Goal: Task Accomplishment & Management: Use online tool/utility

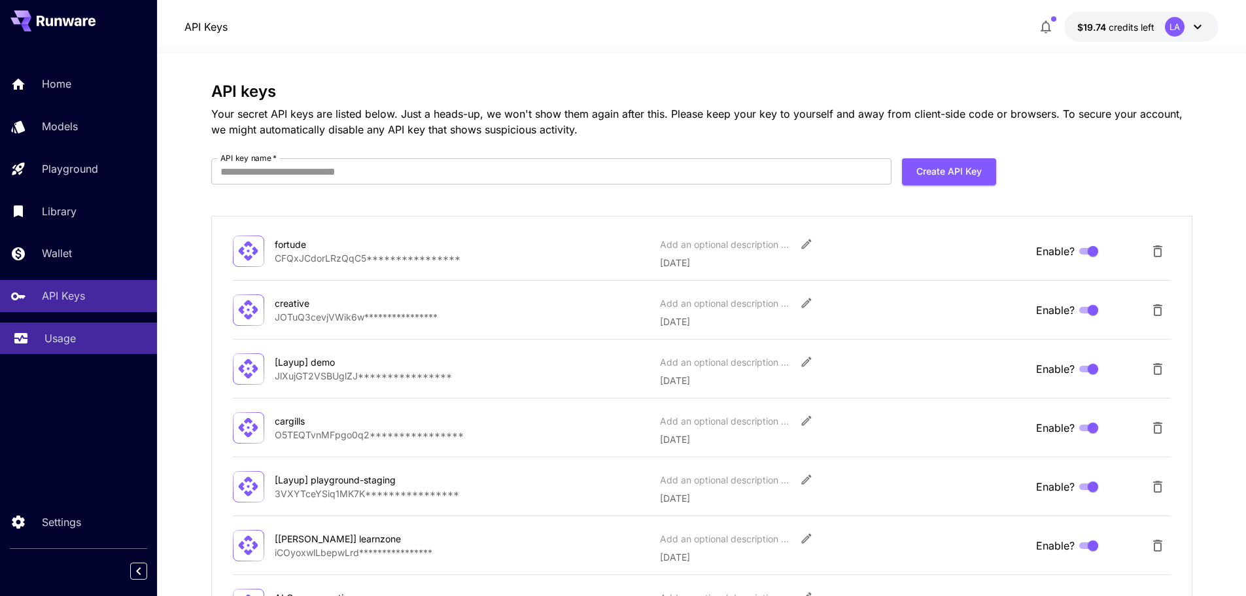
click at [100, 334] on div "Usage" at bounding box center [95, 338] width 102 height 16
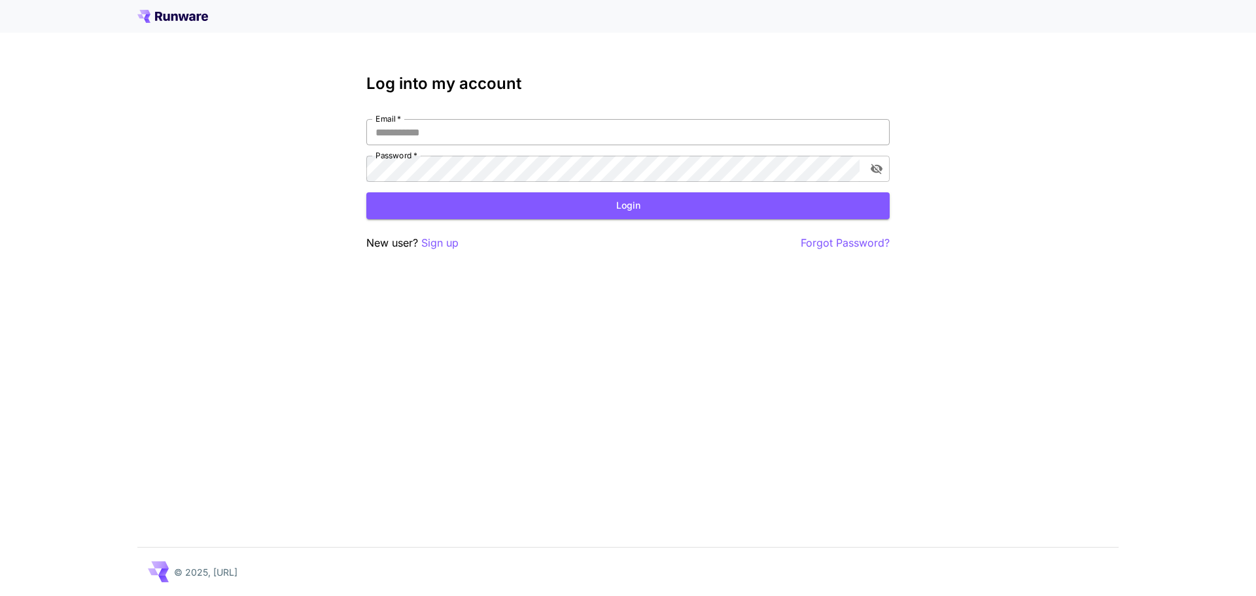
click at [437, 119] on input "Email   *" at bounding box center [627, 132] width 523 height 26
type input "**********"
click at [513, 196] on button "Login" at bounding box center [627, 205] width 523 height 27
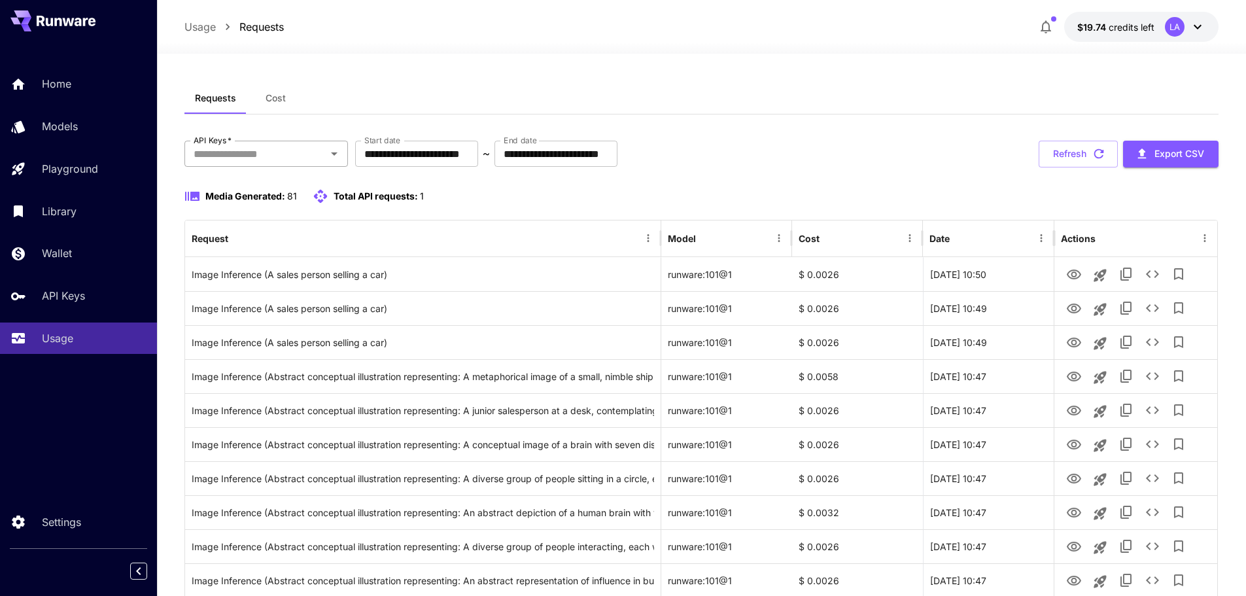
click at [270, 162] on input "API Keys   *" at bounding box center [255, 154] width 134 height 18
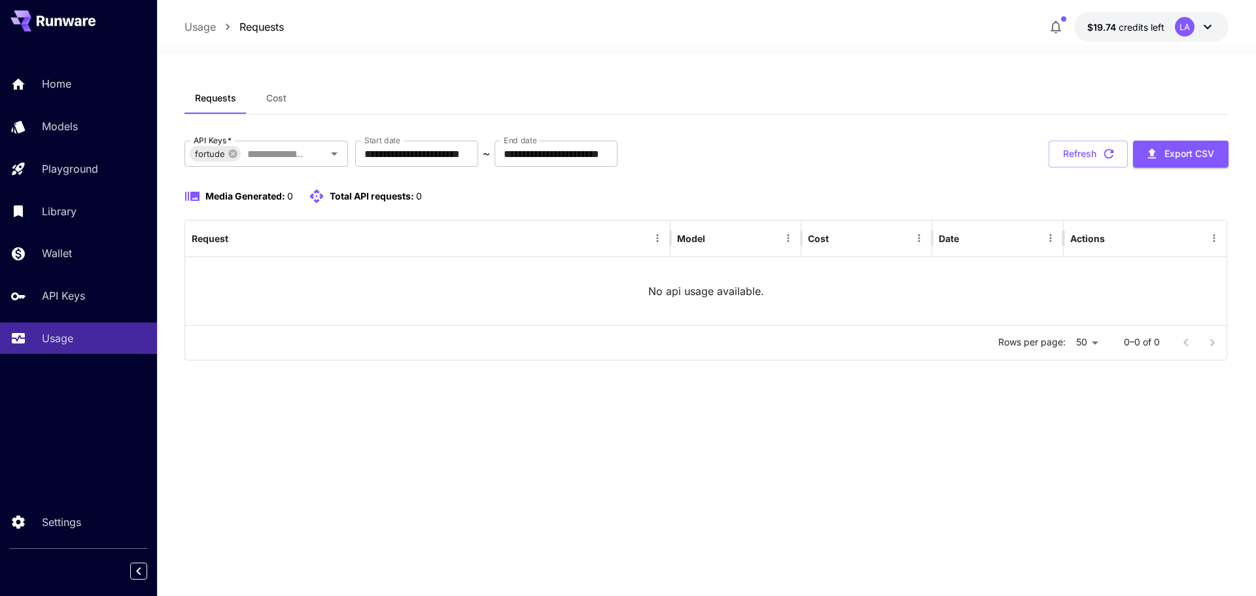
drag, startPoint x: 785, startPoint y: 148, endPoint x: 735, endPoint y: 168, distance: 54.0
click at [734, 168] on div "**********" at bounding box center [706, 251] width 1044 height 220
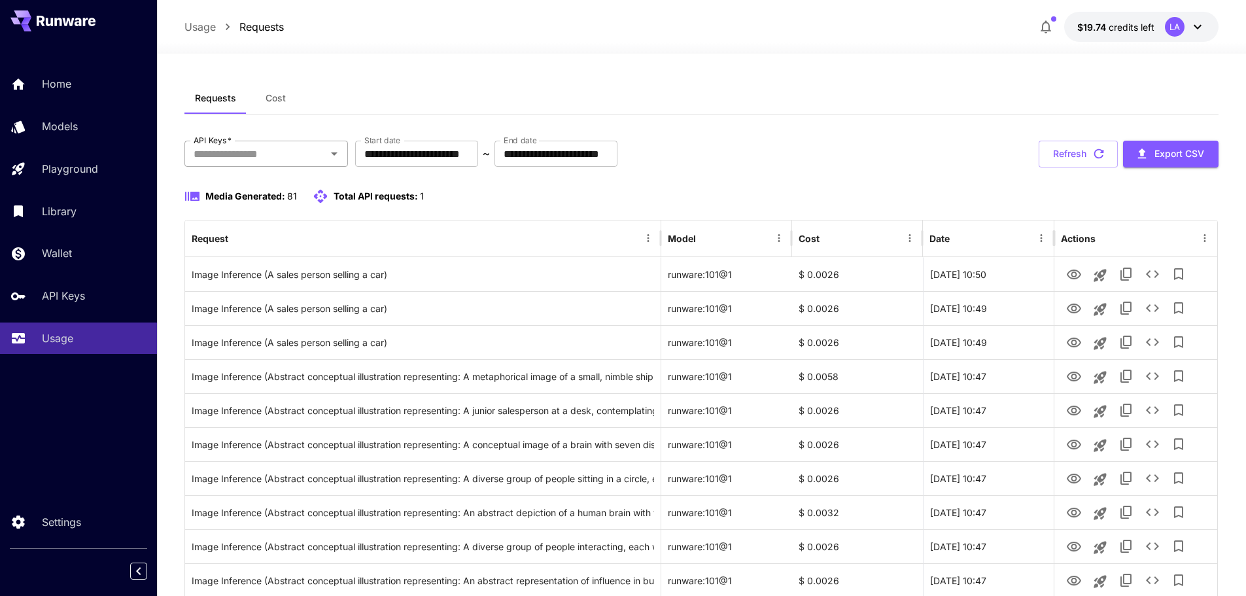
click at [335, 155] on icon "Open" at bounding box center [334, 154] width 16 height 16
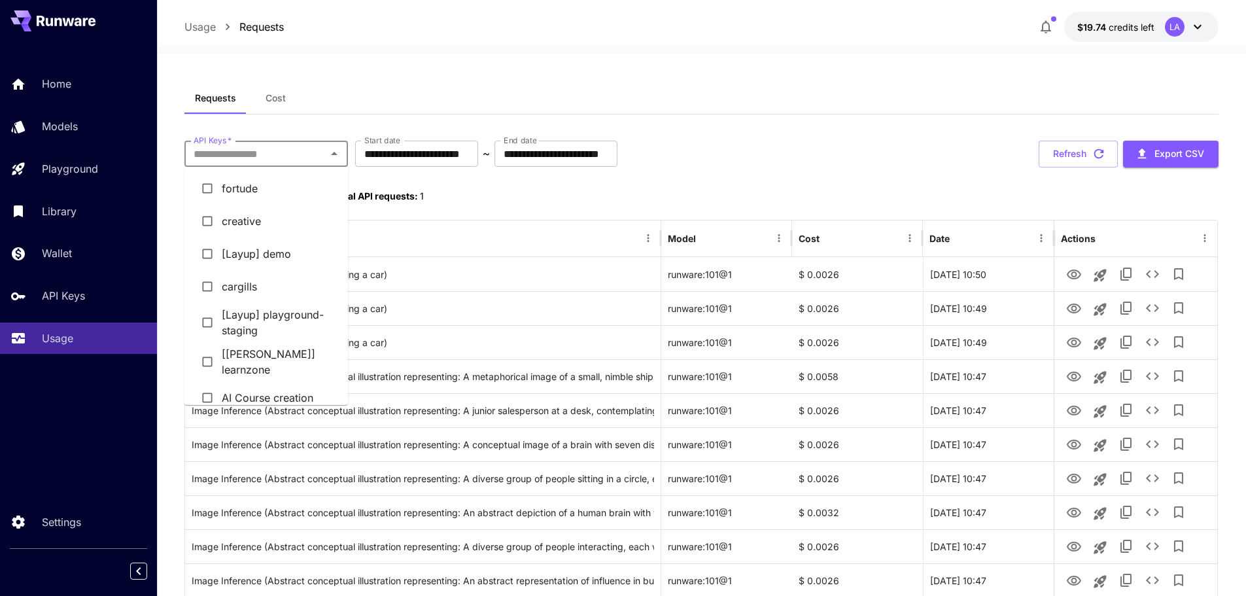
click at [258, 252] on li "[Layup] demo" at bounding box center [265, 253] width 163 height 33
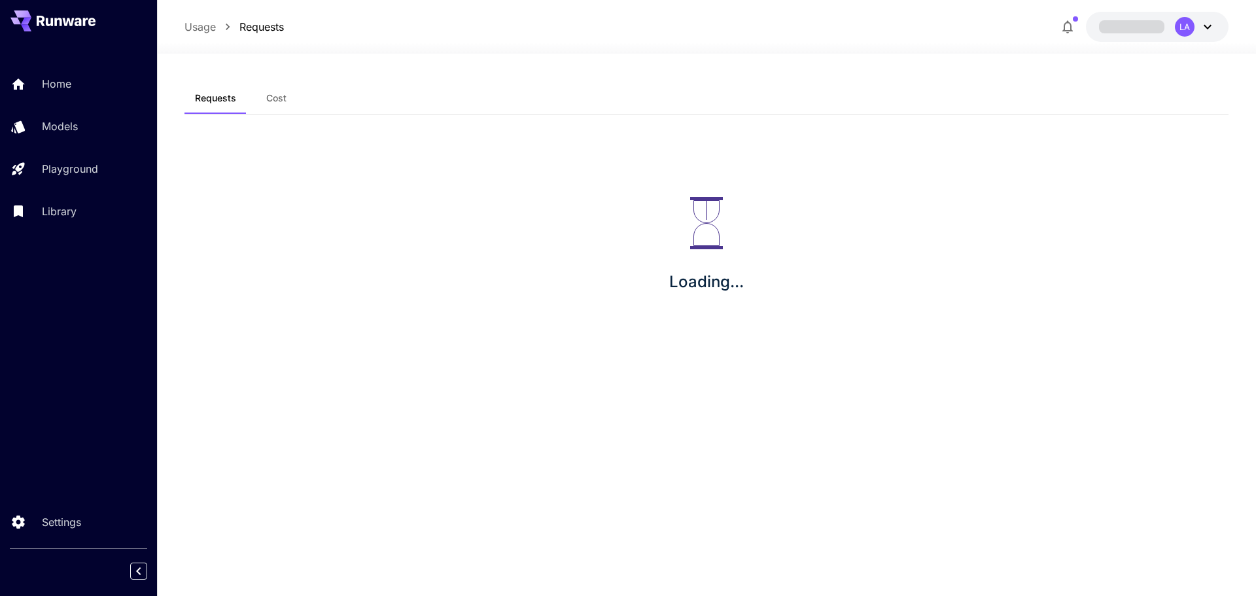
click at [273, 103] on span "Cost" at bounding box center [276, 98] width 20 height 12
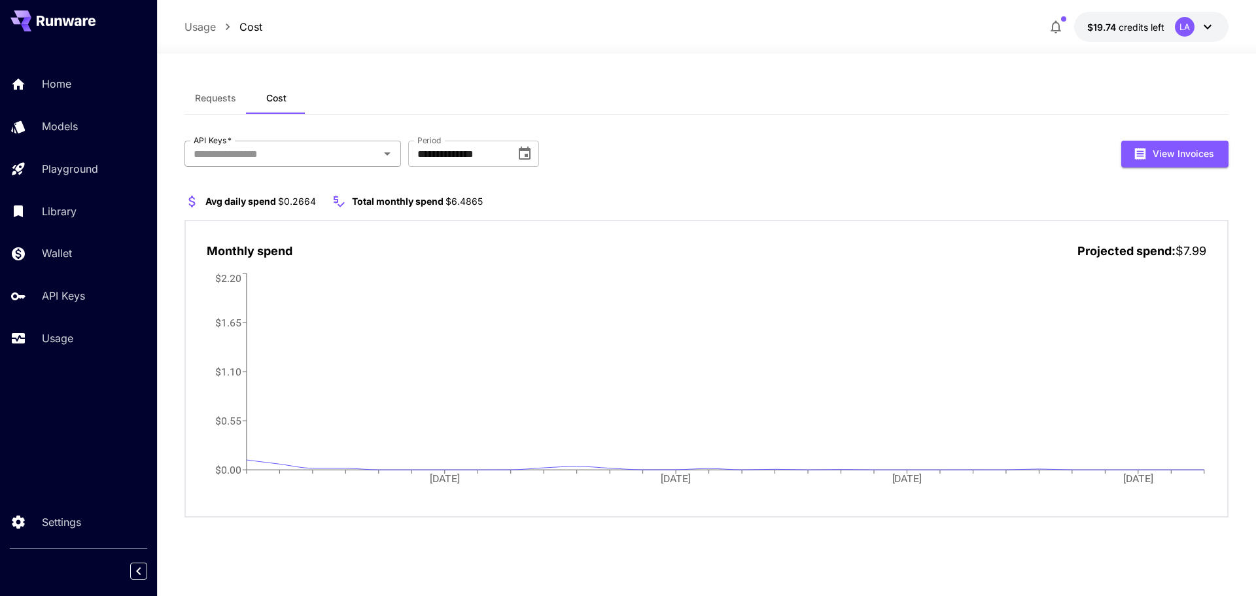
click at [318, 156] on input "API Keys   *" at bounding box center [281, 154] width 187 height 18
click at [252, 156] on span "[Layup] demo" at bounding box center [223, 153] width 67 height 15
click at [256, 154] on icon at bounding box center [258, 153] width 9 height 9
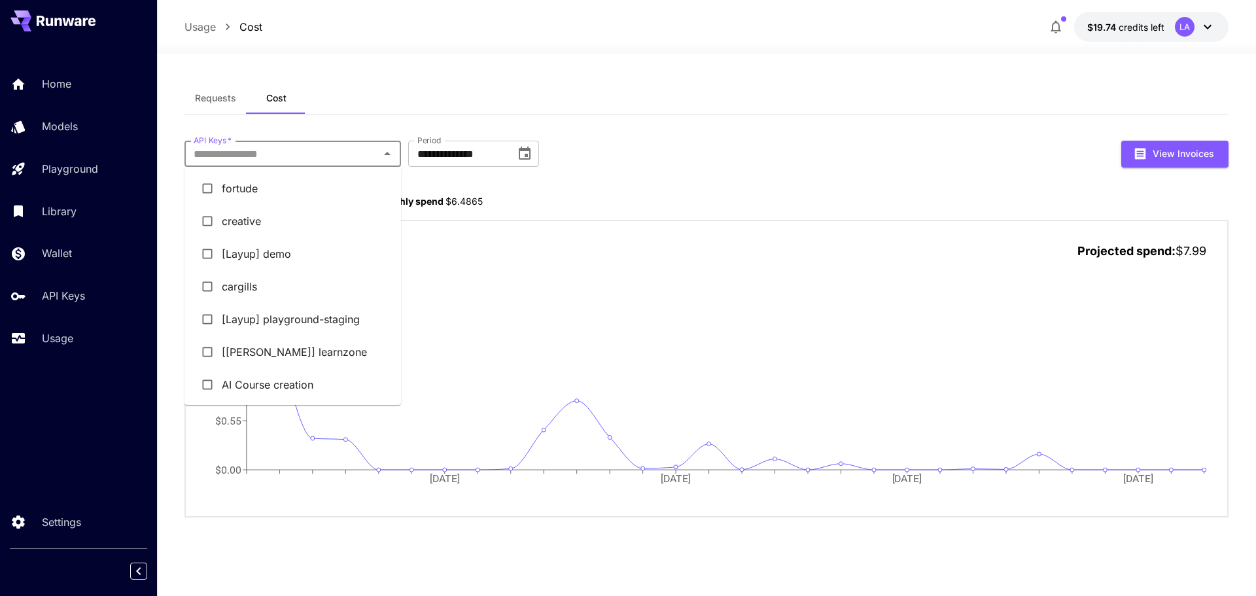
click at [225, 146] on input "API Keys   *" at bounding box center [281, 154] width 187 height 18
click at [230, 245] on li "[Layup] demo" at bounding box center [292, 253] width 216 height 33
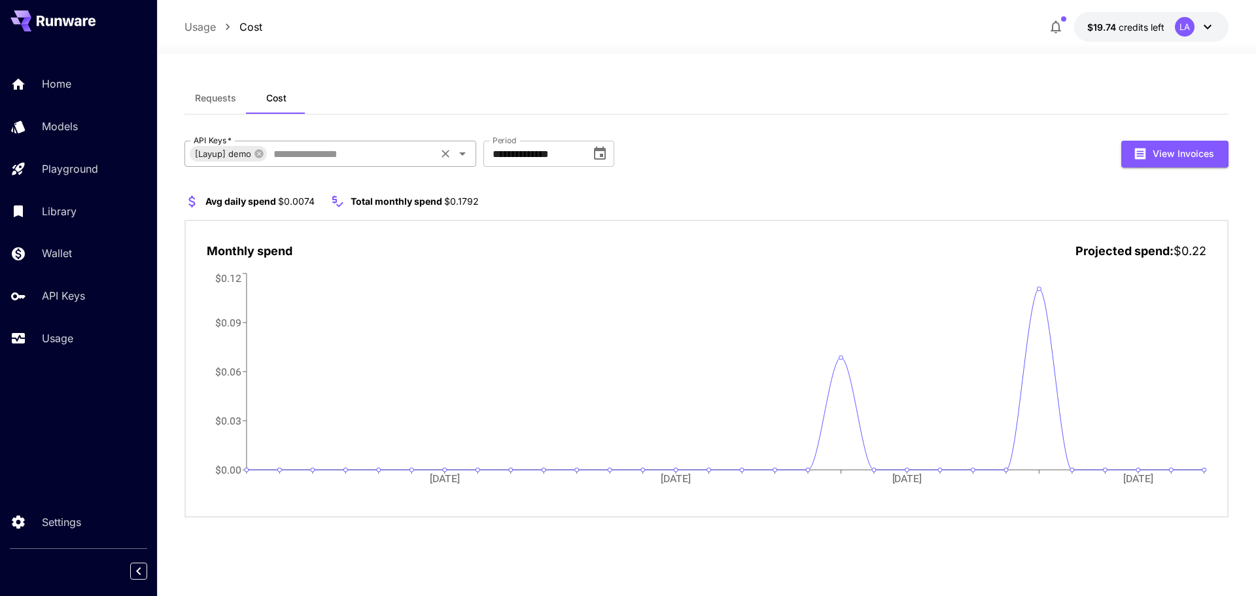
click at [251, 153] on span "[Layup] demo" at bounding box center [223, 153] width 67 height 15
click at [260, 152] on icon at bounding box center [258, 153] width 9 height 9
